Goal: Manage account settings

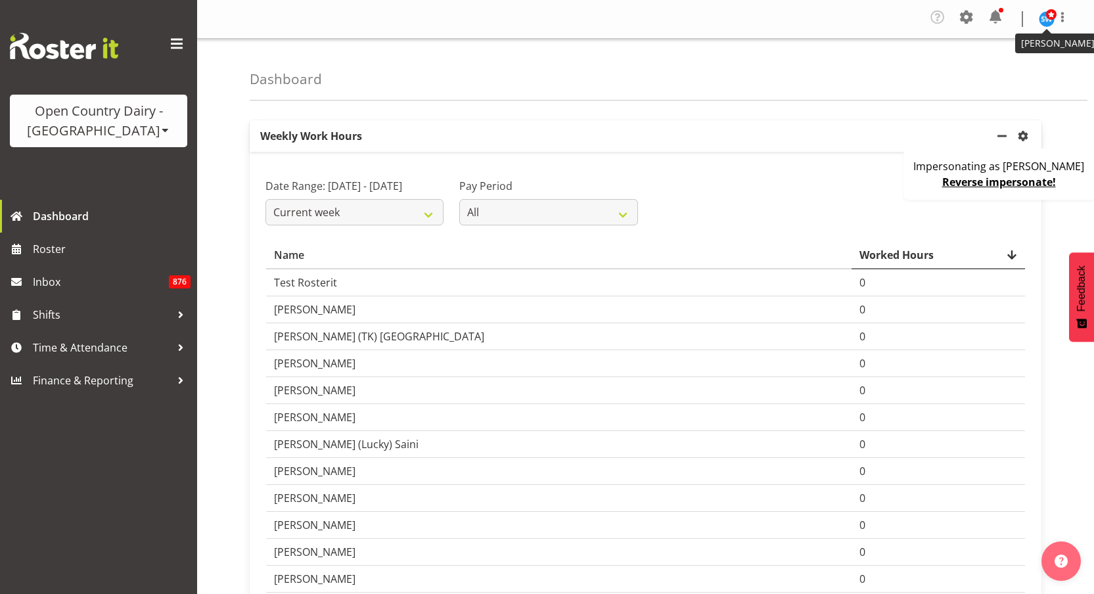
click at [1047, 16] on span at bounding box center [1051, 14] width 11 height 11
click at [1020, 47] on link "Profile" at bounding box center [1007, 49] width 126 height 24
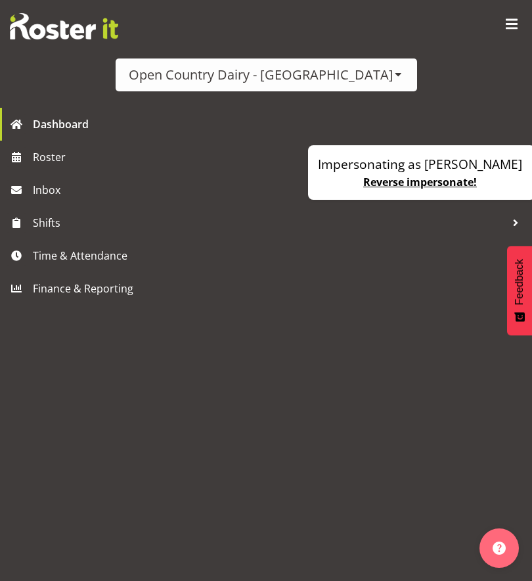
click at [509, 14] on span at bounding box center [511, 24] width 21 height 21
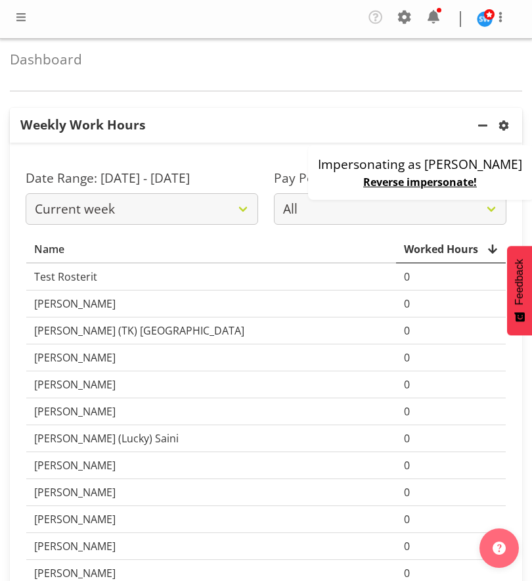
click at [29, 25] on nav "Company Settings Roles & Skills Tasks Jobs Employees Locations & Departments Ac…" at bounding box center [266, 19] width 506 height 25
click at [17, 18] on span at bounding box center [21, 17] width 16 height 16
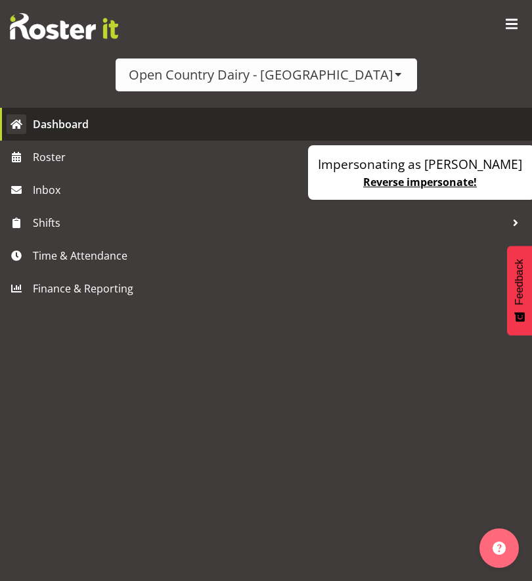
click at [50, 122] on span "Dashboard" at bounding box center [279, 124] width 493 height 20
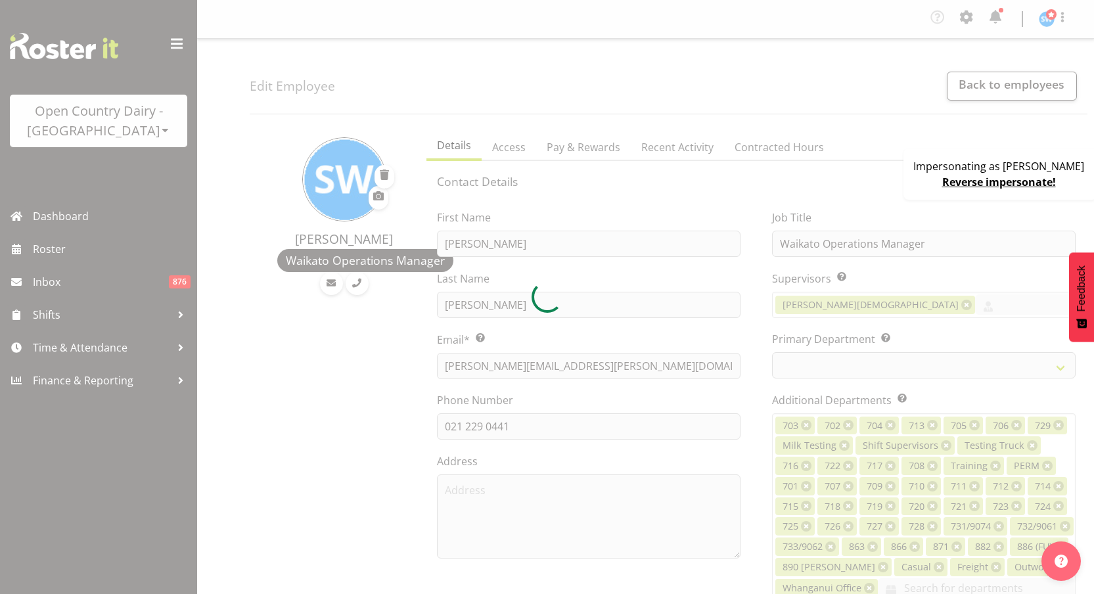
select select "TimelineWeek"
click at [765, 140] on div at bounding box center [547, 297] width 1094 height 594
select select
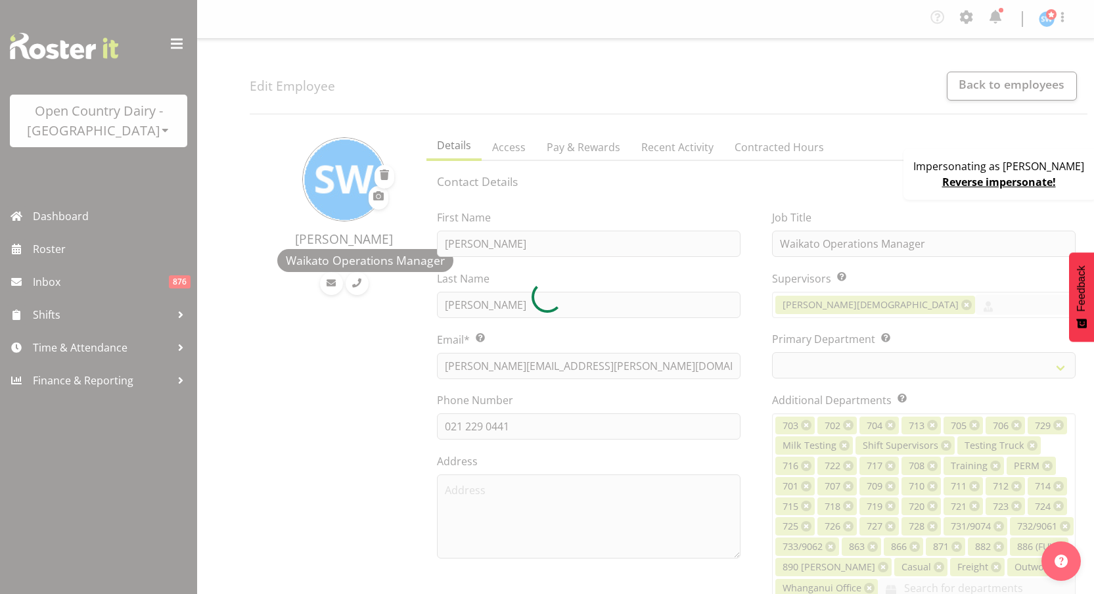
select select
select select "1040"
select select "734"
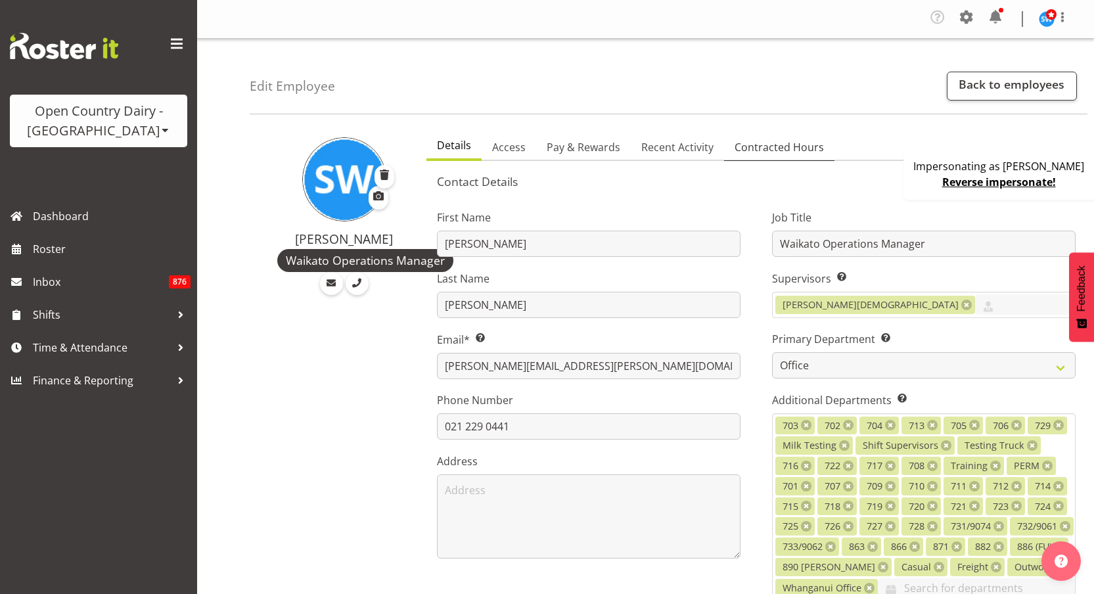
click at [768, 158] on link "Contracted Hours" at bounding box center [779, 148] width 110 height 28
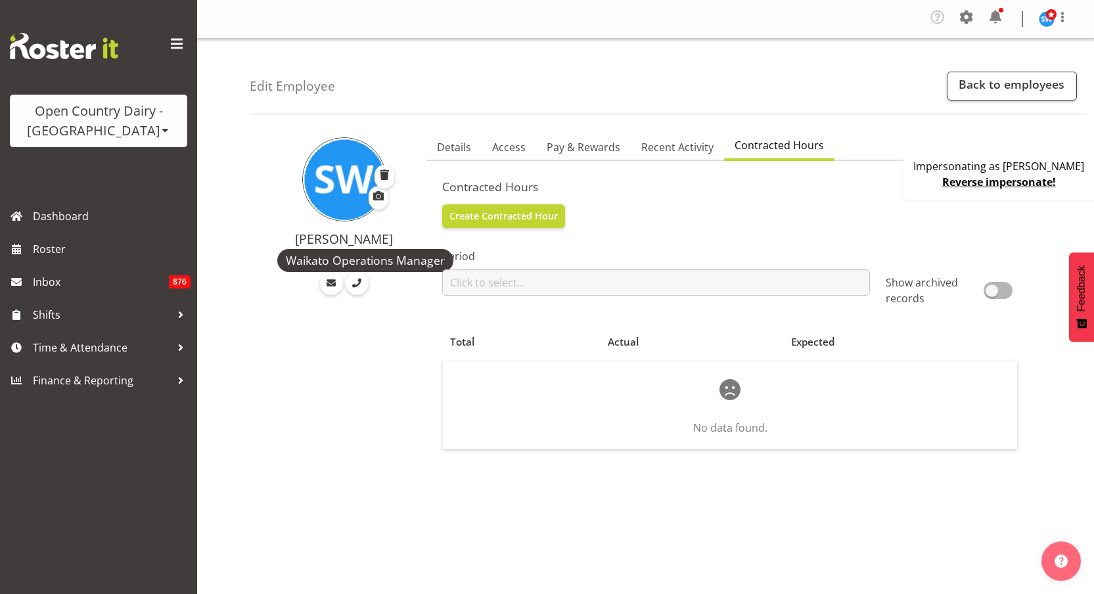
scroll to position [16, 0]
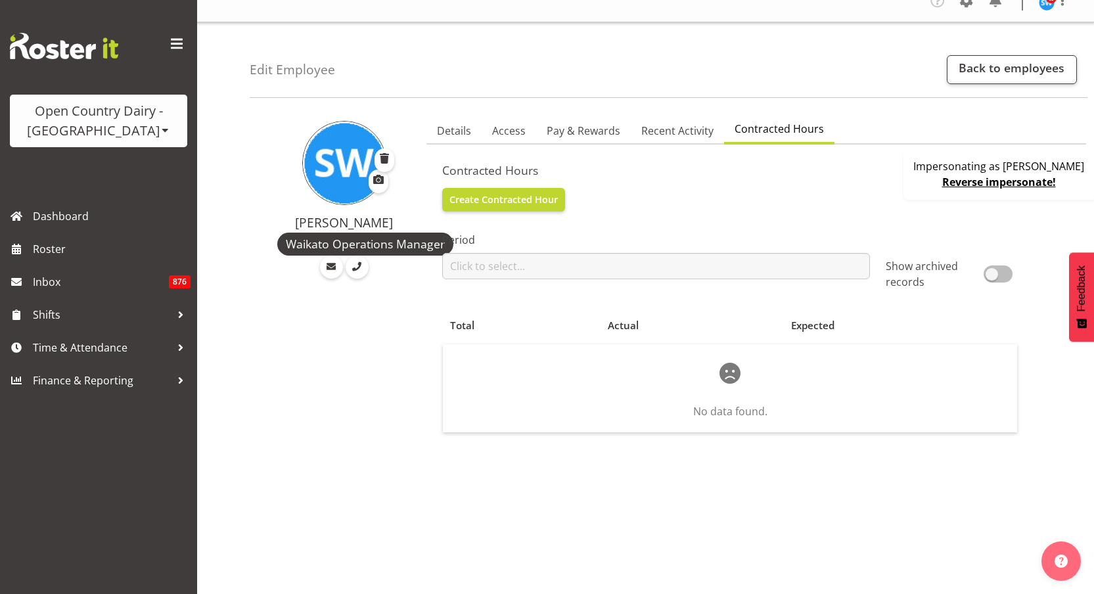
click at [991, 275] on span at bounding box center [998, 273] width 29 height 16
click at [894, 275] on input "Show archived records" at bounding box center [890, 273] width 9 height 9
checkbox input "true"
click at [724, 199] on div "Contracted Hours Create Contracted Hour Period January February March April May…" at bounding box center [756, 450] width 628 height 574
click at [535, 364] on td "200" at bounding box center [521, 365] width 157 height 42
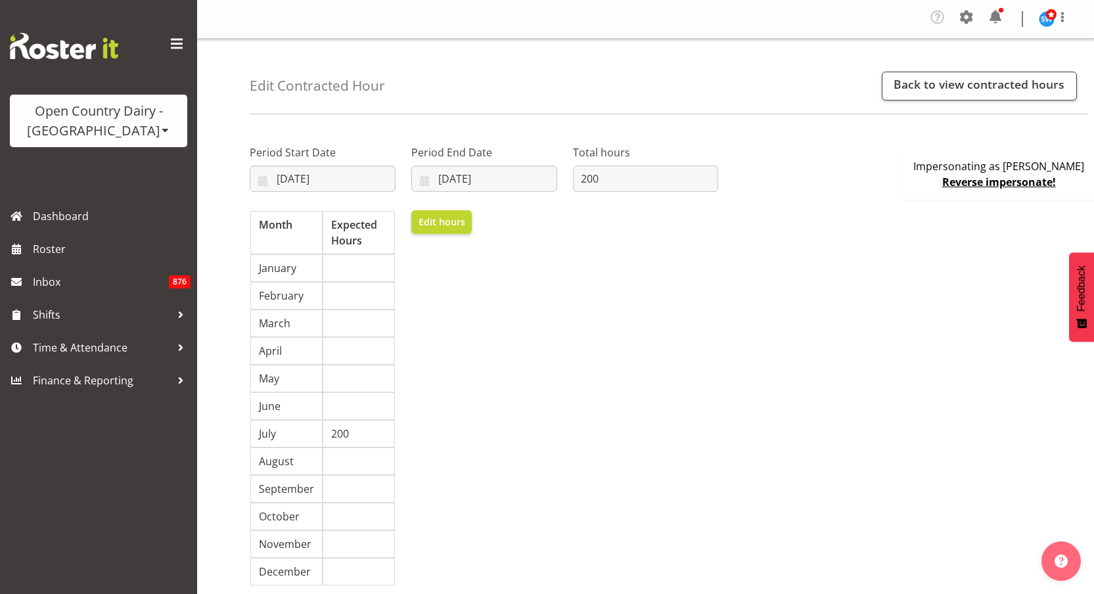
click at [657, 275] on div "Period Start Date 17/07/2022 January February March April May June July August …" at bounding box center [484, 368] width 484 height 484
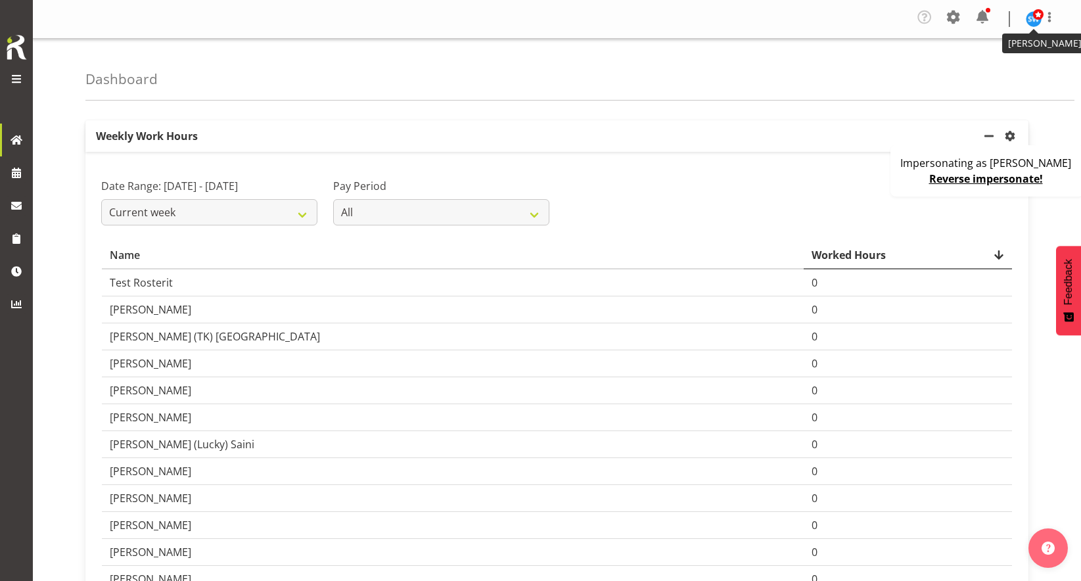
click at [532, 20] on img at bounding box center [1034, 19] width 16 height 16
click at [532, 72] on link "Log Out" at bounding box center [994, 72] width 126 height 24
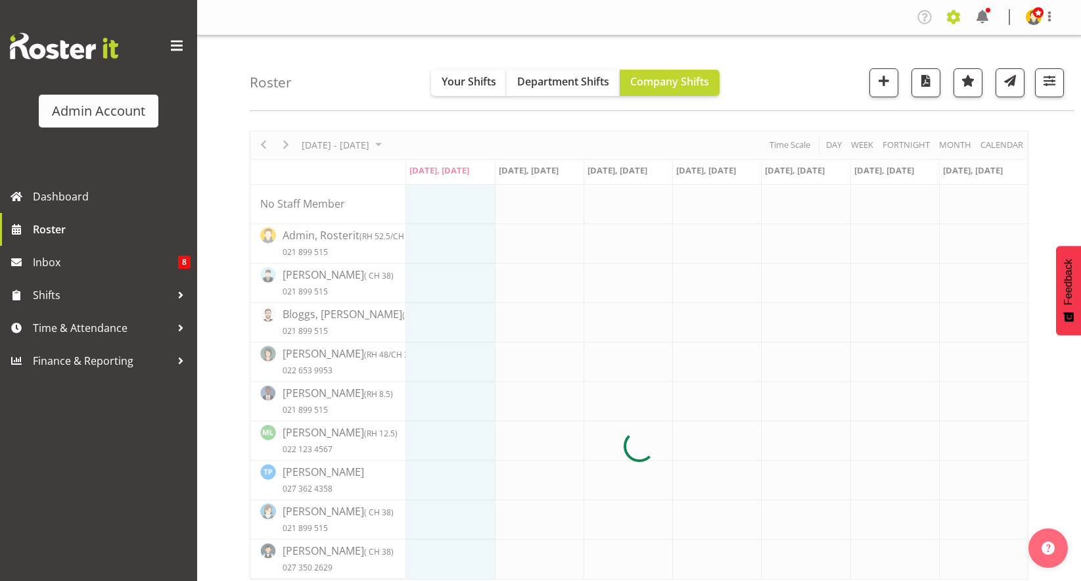
click at [963, 21] on span at bounding box center [953, 17] width 21 height 21
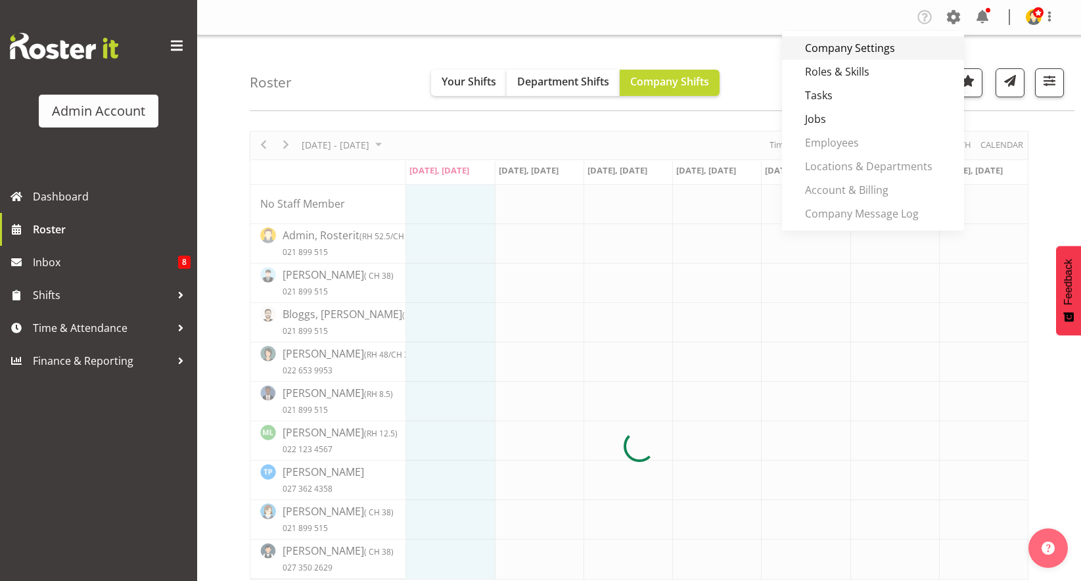
click at [854, 53] on link "Company Settings" at bounding box center [873, 48] width 182 height 24
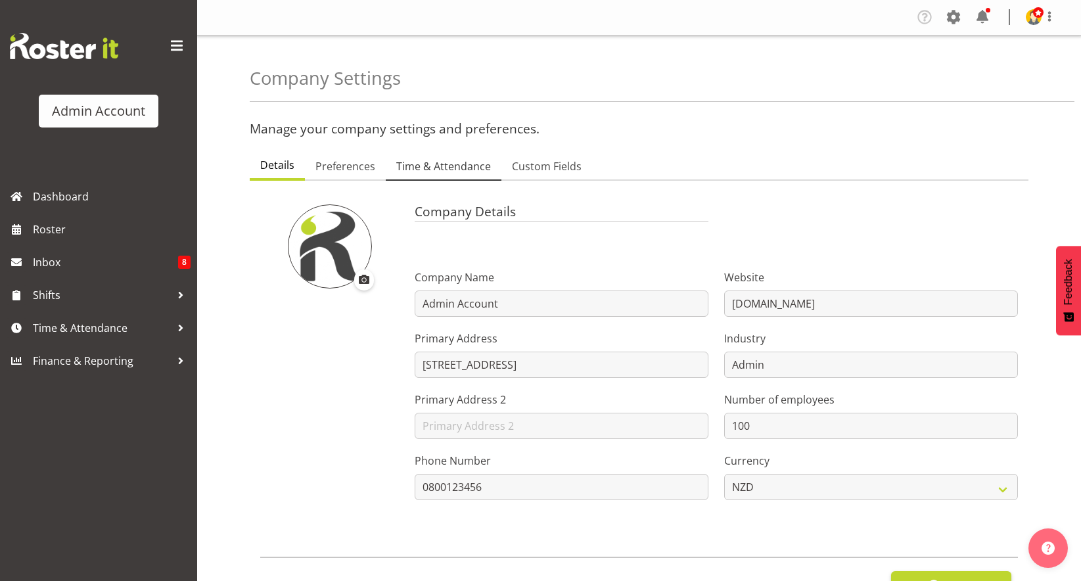
click at [431, 173] on span "Time & Attendance" at bounding box center [443, 166] width 95 height 16
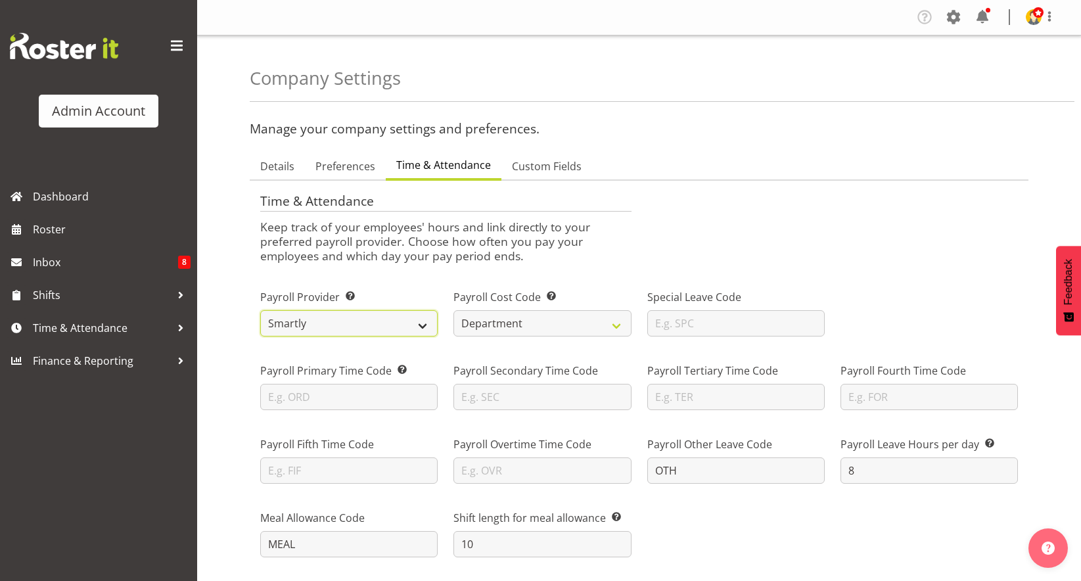
click at [361, 315] on select "Smartly iPayroll Ace Payroll MYOB MYOB IMS Crystal Payroll Xero Payroll EA Netw…" at bounding box center [348, 323] width 177 height 26
select select "tech-one"
click at [260, 310] on select "Smartly iPayroll Ace Payroll MYOB MYOB IMS Crystal Payroll Xero Payroll EA Netw…" at bounding box center [348, 323] width 177 height 26
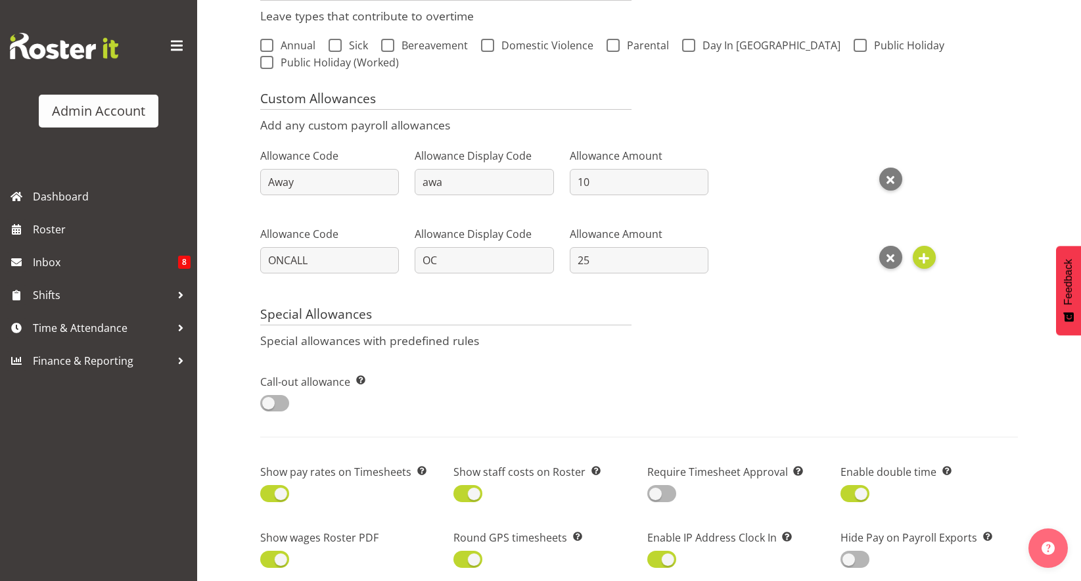
scroll to position [735, 0]
